Goal: Information Seeking & Learning: Learn about a topic

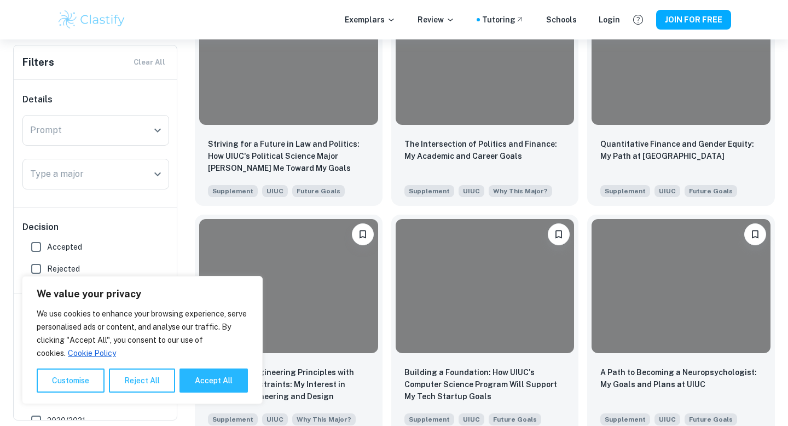
scroll to position [2364, 0]
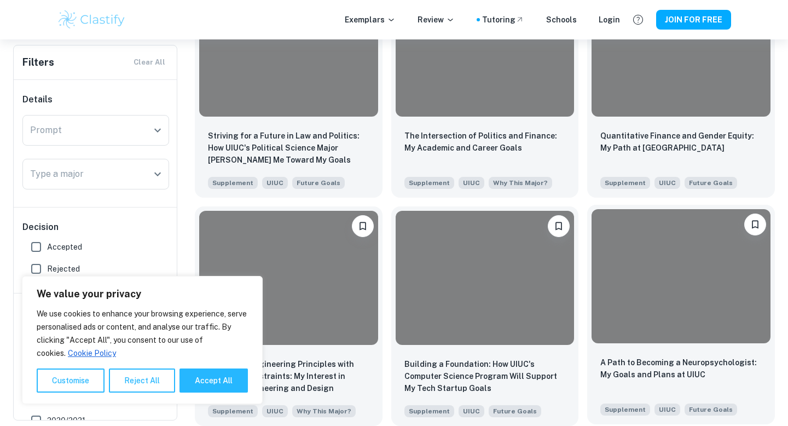
click at [608, 277] on div at bounding box center [681, 276] width 179 height 134
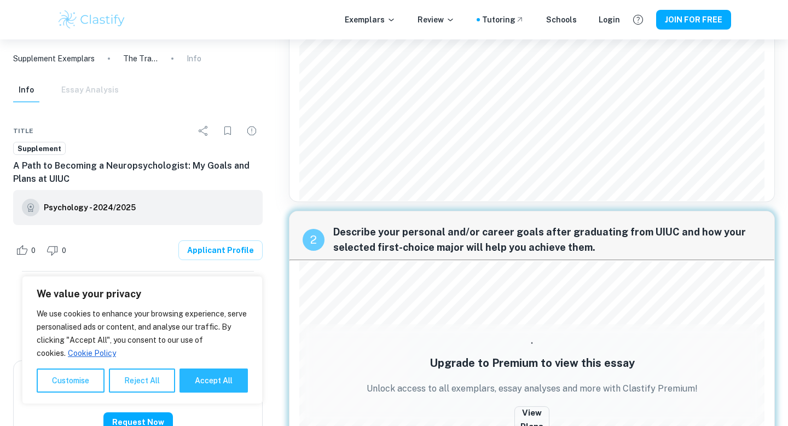
scroll to position [128, 0]
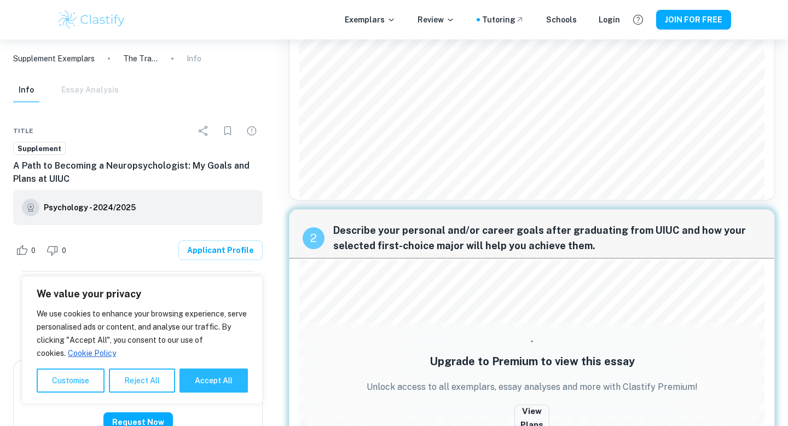
scroll to position [185, 0]
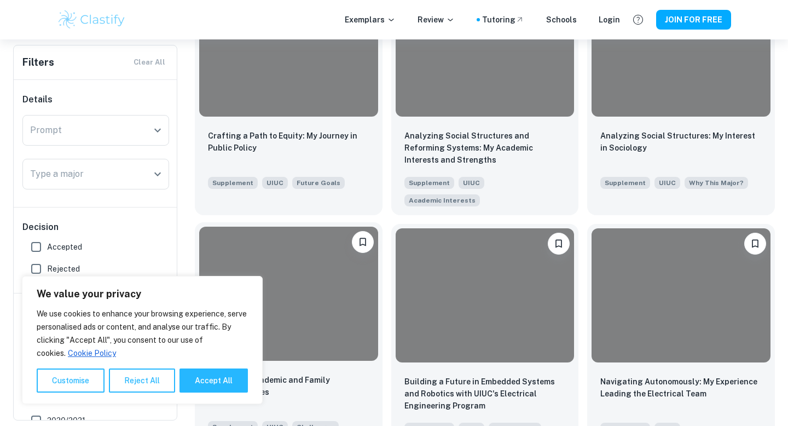
scroll to position [3259, 0]
click at [303, 239] on div at bounding box center [288, 294] width 179 height 134
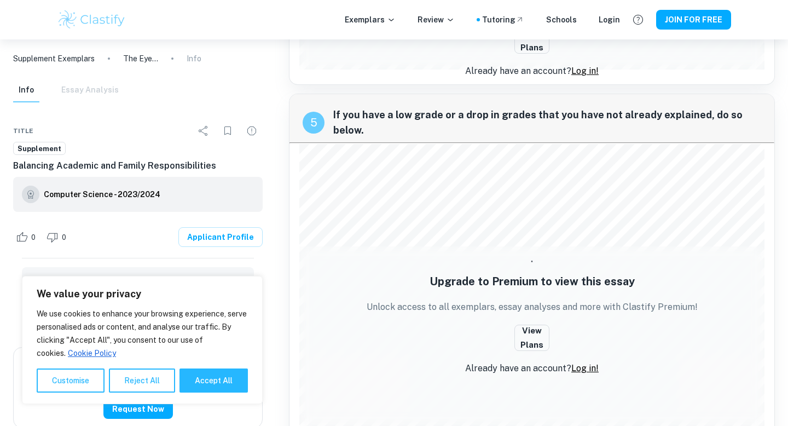
scroll to position [952, 0]
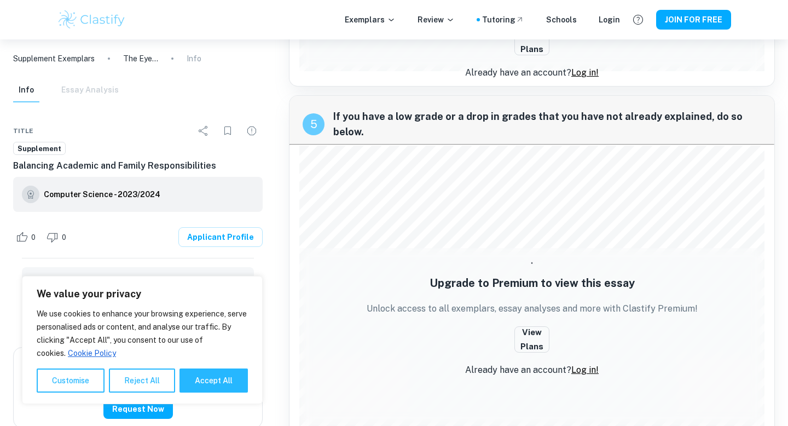
scroll to position [1688, 0]
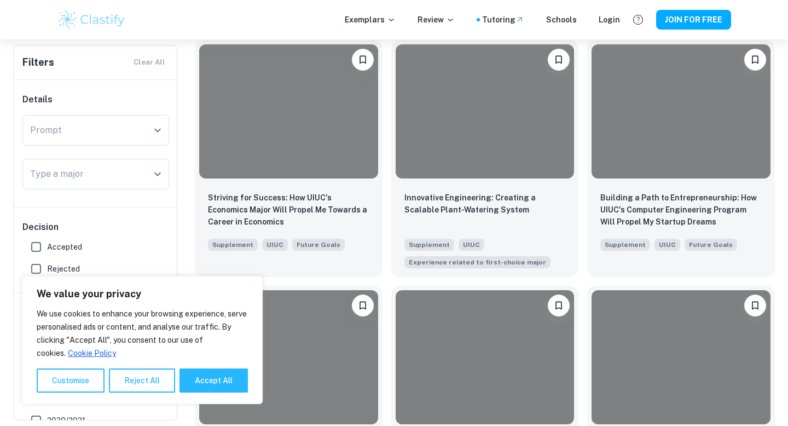
scroll to position [1477, 0]
click at [93, 178] on input "Type a major" at bounding box center [87, 174] width 120 height 21
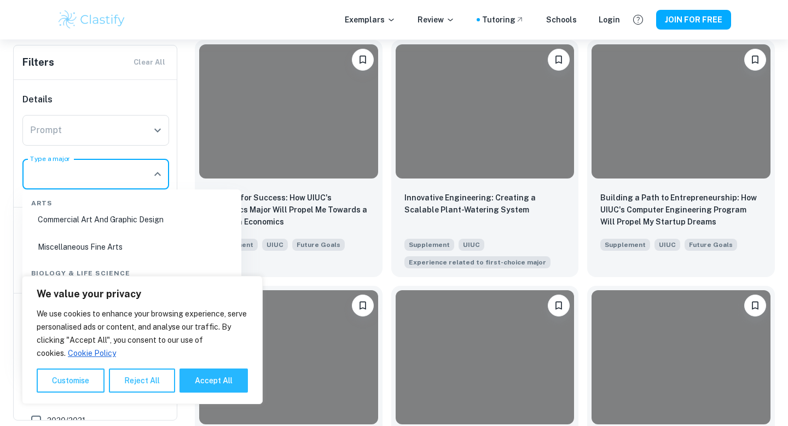
scroll to position [35, 0]
click at [114, 227] on li "Commercial Art And Graphic Design" at bounding box center [132, 221] width 210 height 25
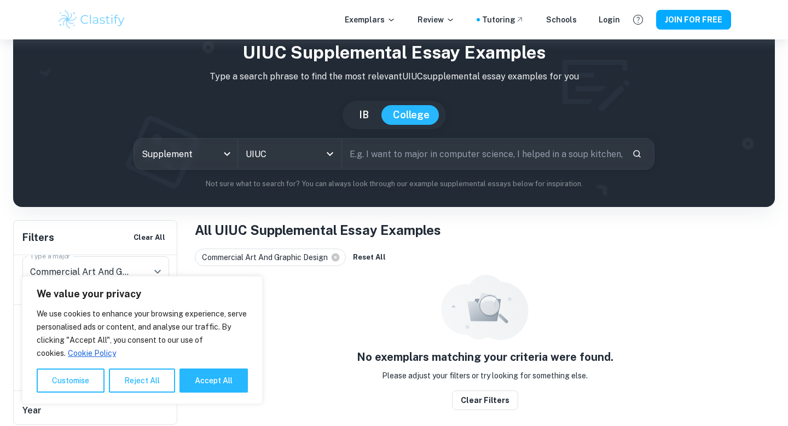
scroll to position [83, 0]
click at [200, 381] on button "Accept All" at bounding box center [214, 380] width 68 height 24
checkbox input "true"
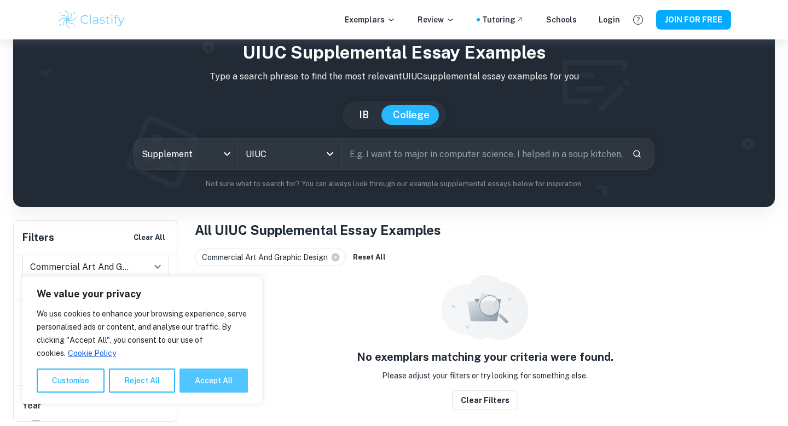
checkbox input "true"
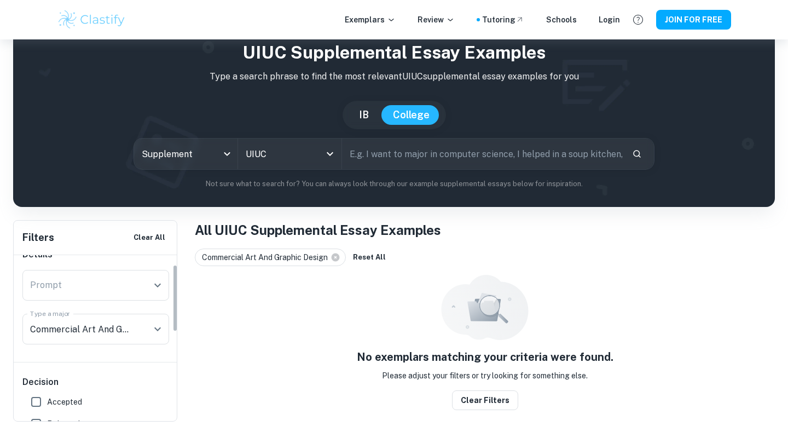
scroll to position [24, 0]
click at [103, 337] on div "Type a major" at bounding box center [95, 325] width 147 height 31
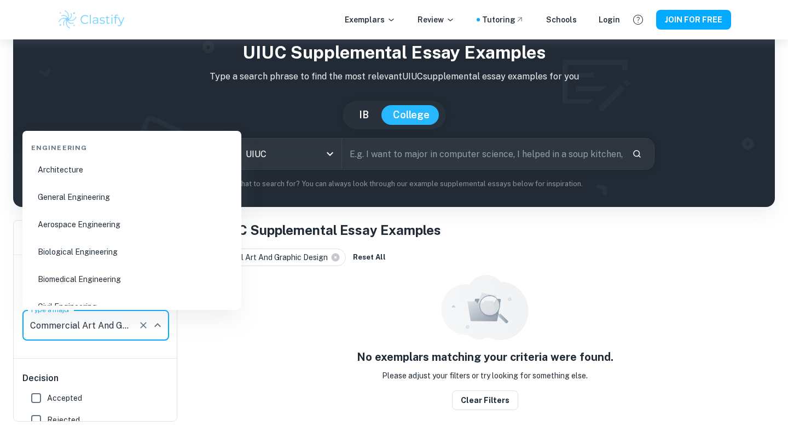
scroll to position [800, 0]
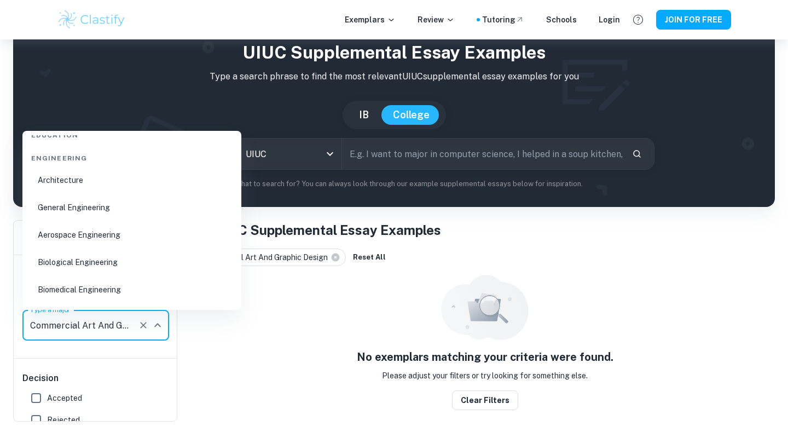
click at [90, 182] on li "Architecture" at bounding box center [132, 179] width 210 height 25
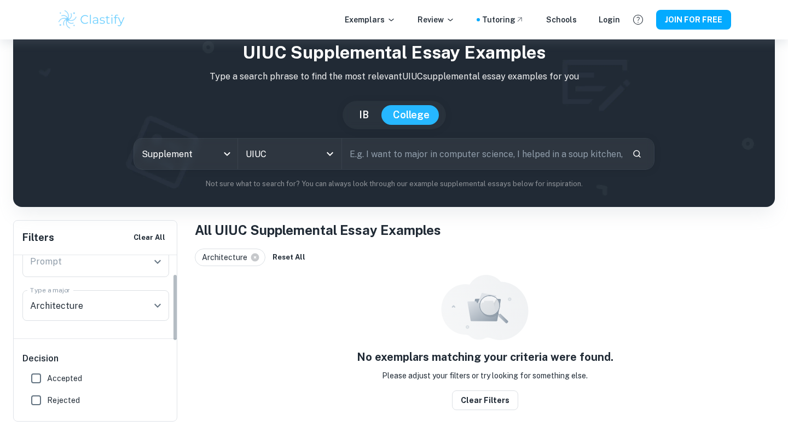
scroll to position [51, 0]
click at [281, 259] on button "Reset All" at bounding box center [289, 257] width 38 height 16
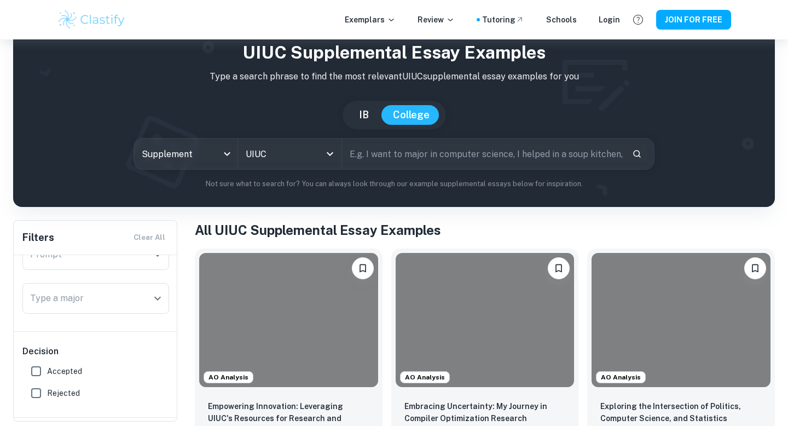
click at [47, 365] on span "Accepted" at bounding box center [64, 371] width 35 height 12
click at [47, 365] on input "Accepted" at bounding box center [36, 371] width 22 height 22
checkbox input "true"
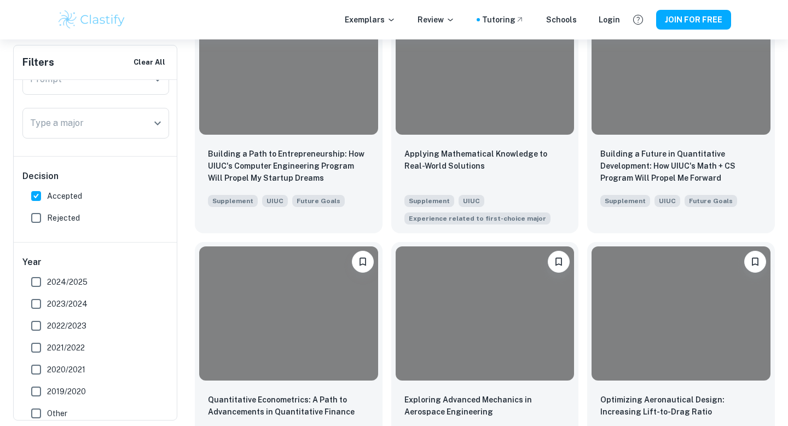
scroll to position [1057, 0]
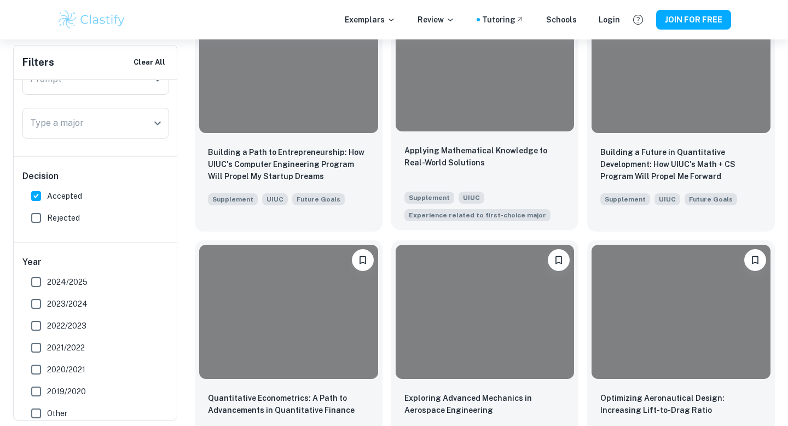
click at [446, 123] on div at bounding box center [485, 64] width 179 height 134
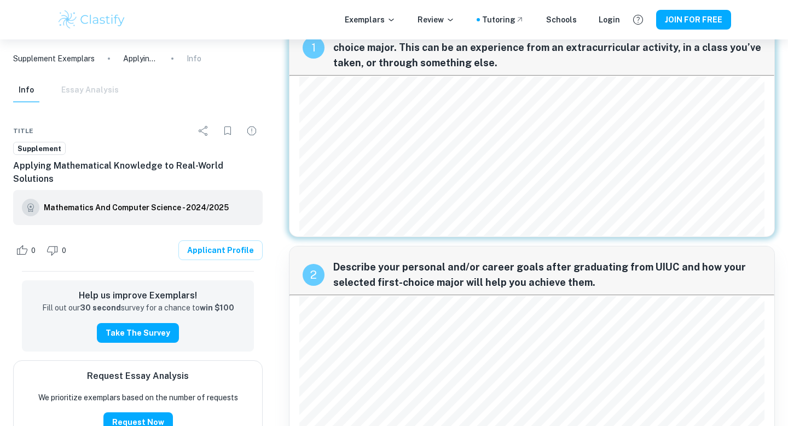
scroll to position [45, 0]
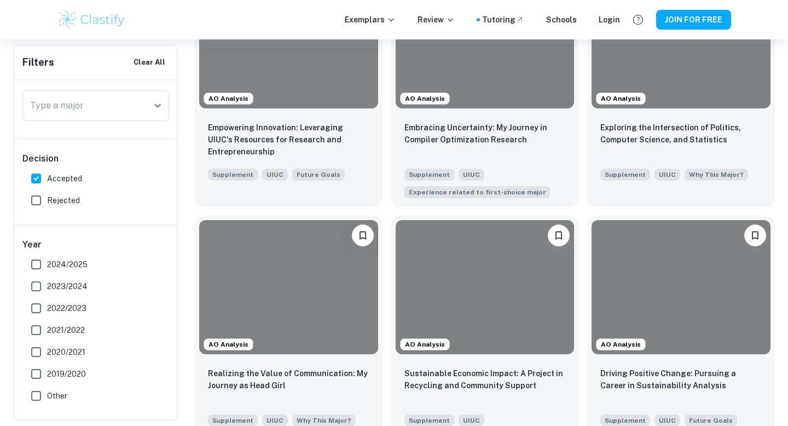
scroll to position [349, 0]
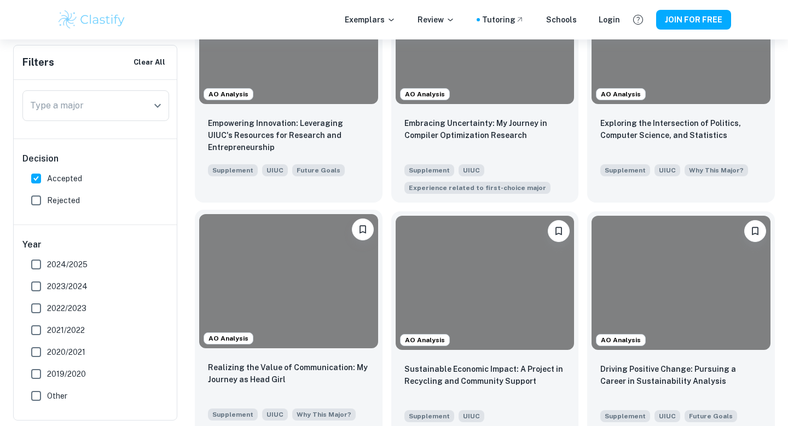
click at [330, 301] on div at bounding box center [288, 281] width 179 height 134
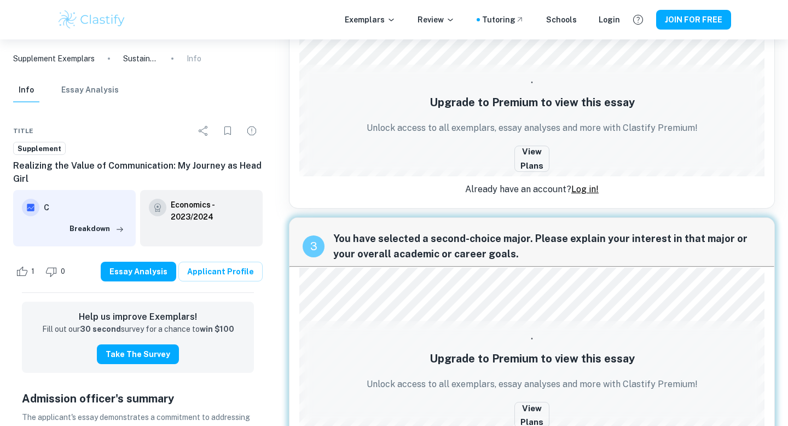
scroll to position [362, 0]
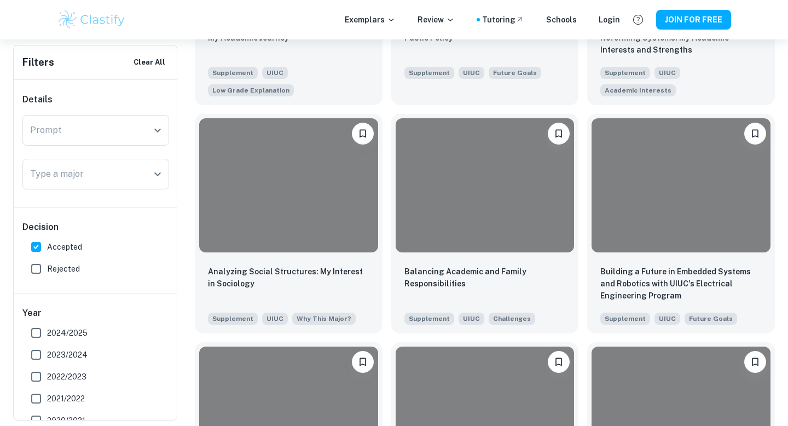
scroll to position [2687, 0]
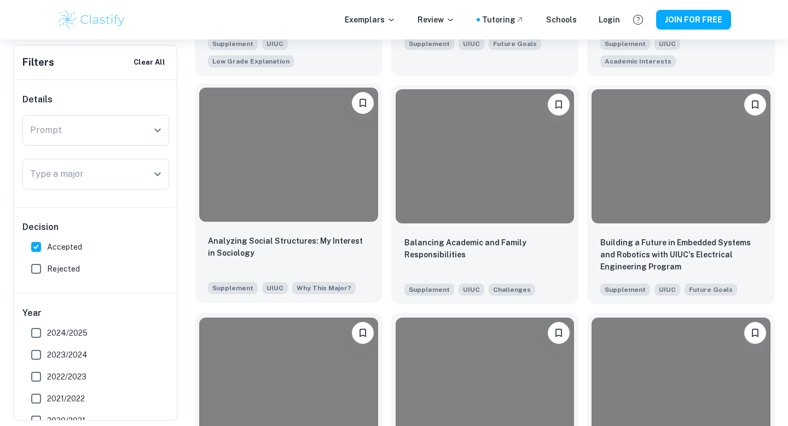
click at [357, 171] on div at bounding box center [288, 155] width 179 height 134
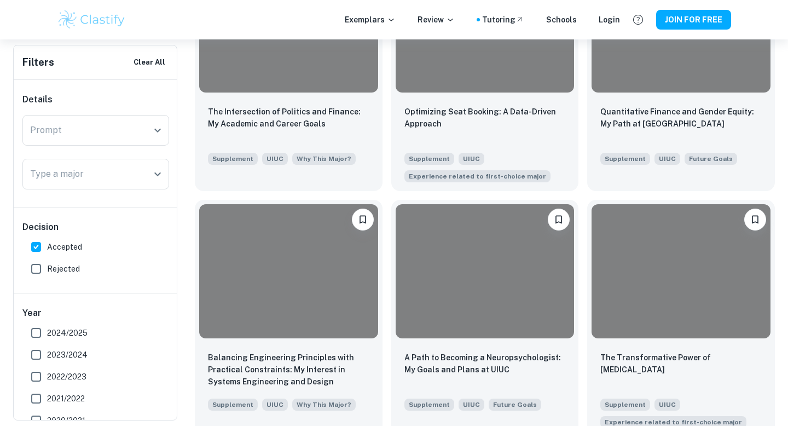
scroll to position [4022, 0]
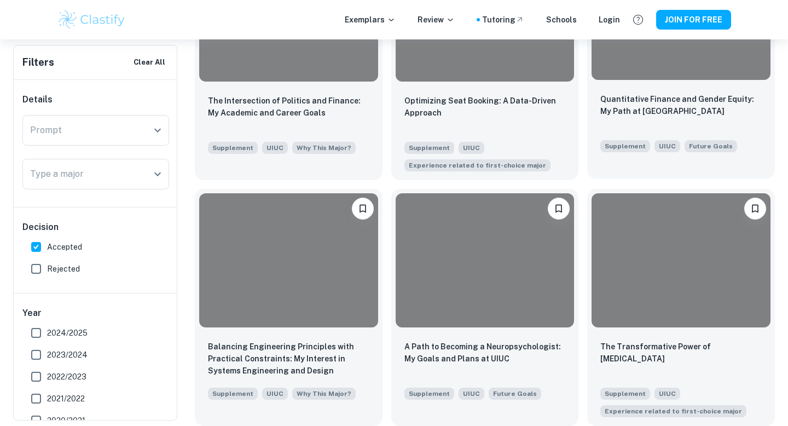
click at [698, 60] on div at bounding box center [681, 13] width 179 height 134
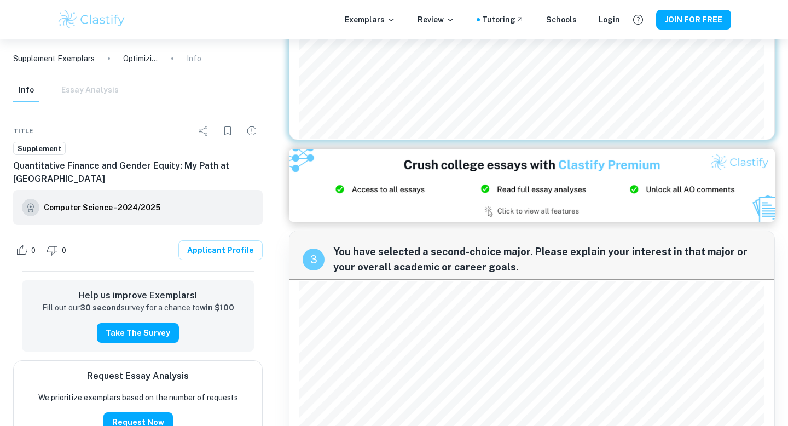
scroll to position [585, 0]
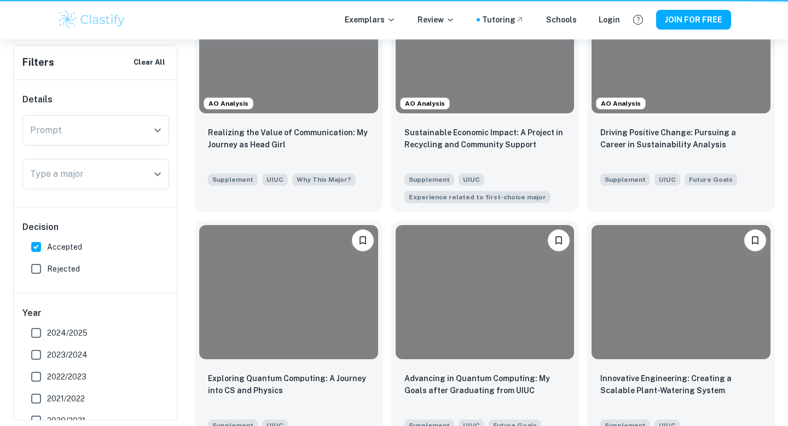
scroll to position [4022, 0]
